Goal: Task Accomplishment & Management: Manage account settings

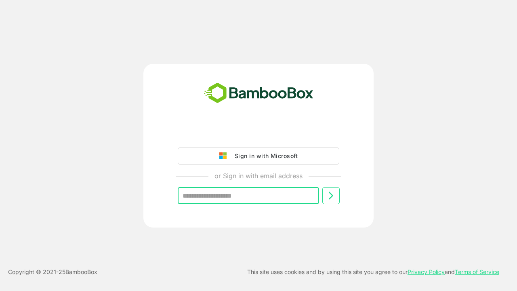
click at [270, 197] on input "text" at bounding box center [248, 195] width 141 height 17
paste input "**********"
type input "**********"
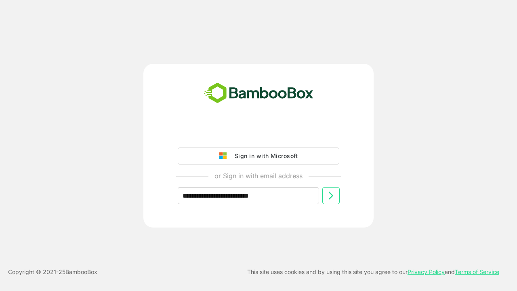
click at [331, 198] on icon at bounding box center [331, 196] width 10 height 10
